Goal: Find specific page/section: Find specific page/section

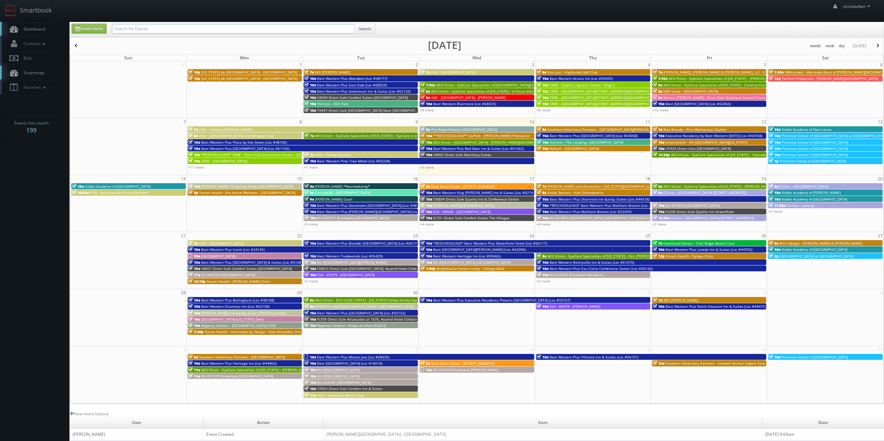
click at [240, 31] on input "text" at bounding box center [233, 29] width 243 height 10
type input "cna61"
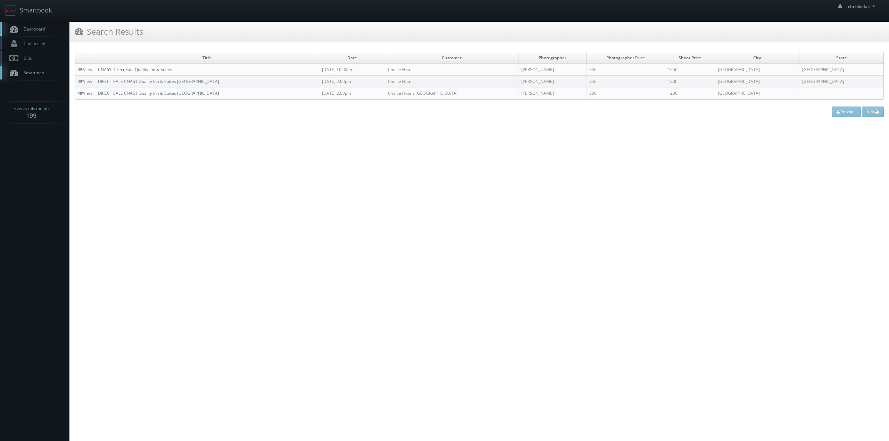
click at [155, 68] on link "CNA61 Direct Sale Quality Inn & Suites" at bounding box center [135, 70] width 74 height 6
